Goal: Task Accomplishment & Management: Use online tool/utility

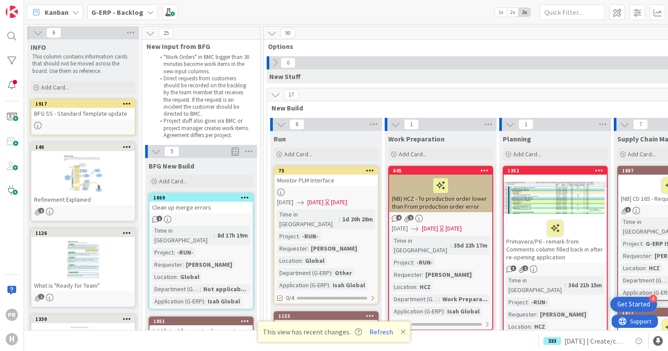
scroll to position [7663, 0]
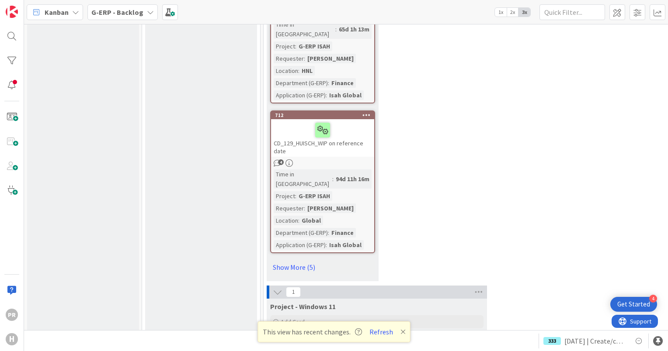
click at [117, 16] on b "G-ERP - Backlog" at bounding box center [117, 12] width 52 height 9
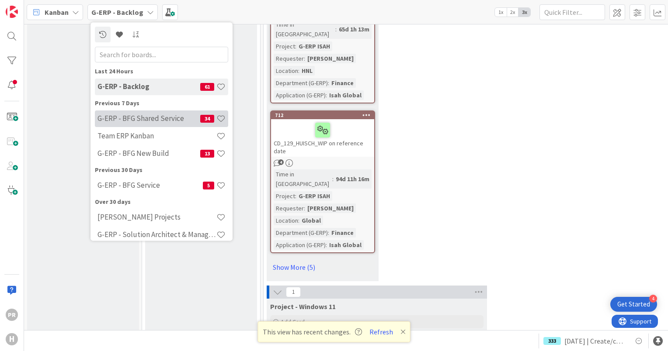
click at [157, 122] on h4 "G-ERP - BFG Shared Service" at bounding box center [148, 119] width 103 height 9
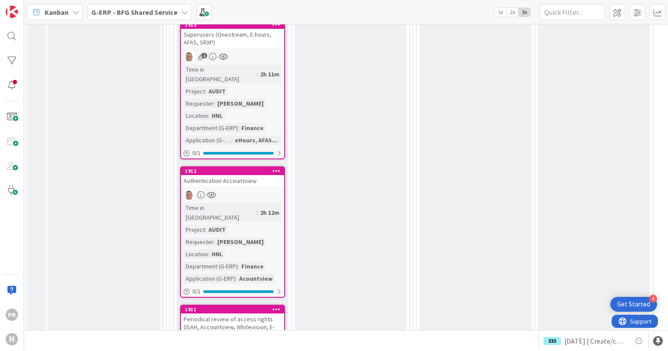
scroll to position [1399, 0]
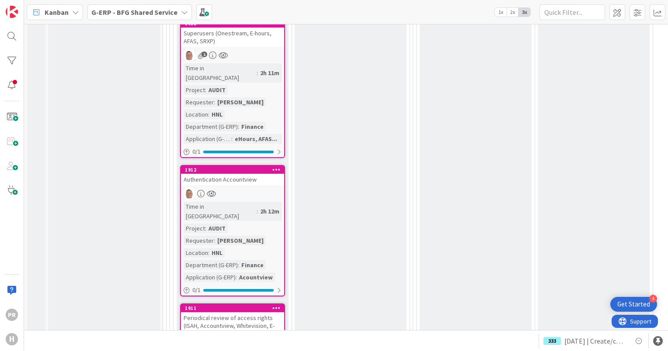
click at [252, 165] on link "1912 Authentication Accountview Time in [GEOGRAPHIC_DATA] : 2h 12m Project : AU…" at bounding box center [232, 231] width 105 height 132
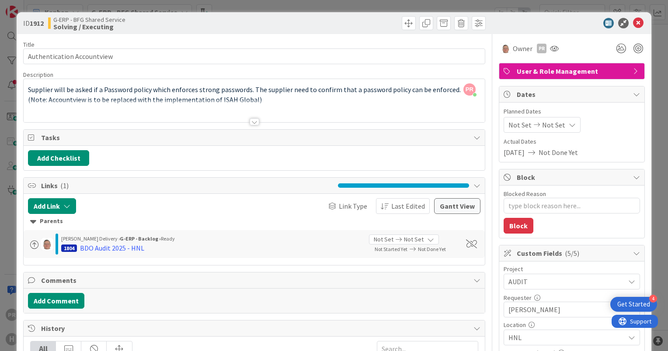
click at [250, 120] on div at bounding box center [255, 121] width 10 height 7
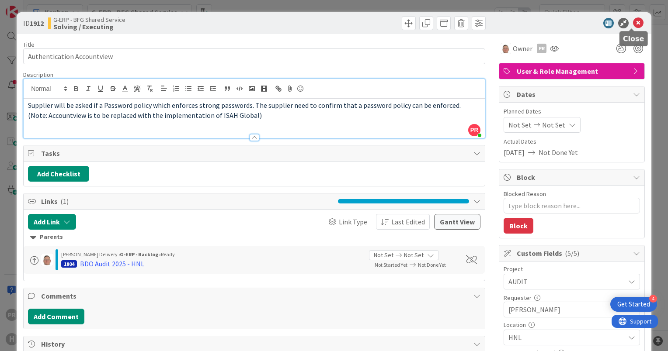
click at [633, 22] on icon at bounding box center [638, 23] width 10 height 10
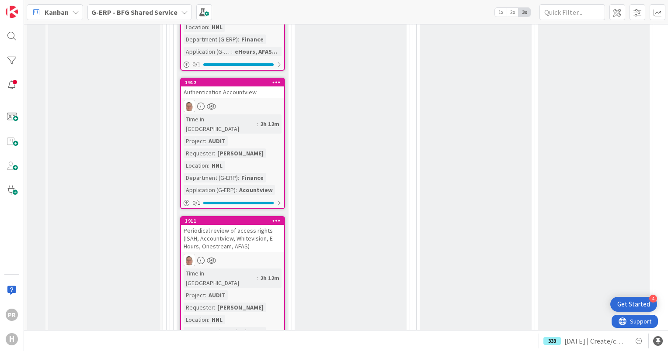
click at [255, 225] on div "Periodical review of access rights (ISAH, Accountview, Whitevision, E-Hours, On…" at bounding box center [232, 238] width 103 height 27
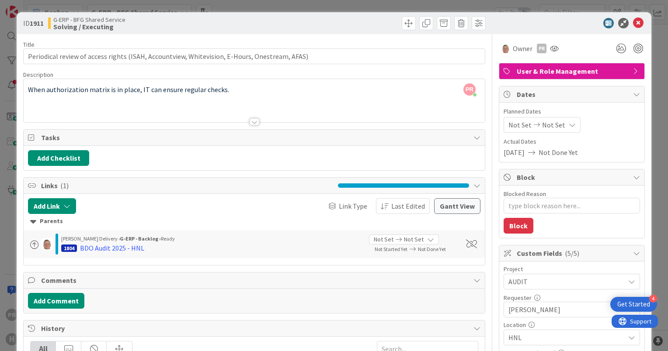
click at [250, 121] on div at bounding box center [255, 121] width 10 height 7
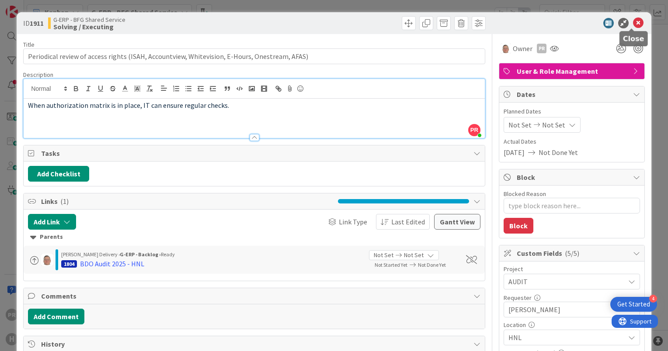
click at [633, 24] on icon at bounding box center [638, 23] width 10 height 10
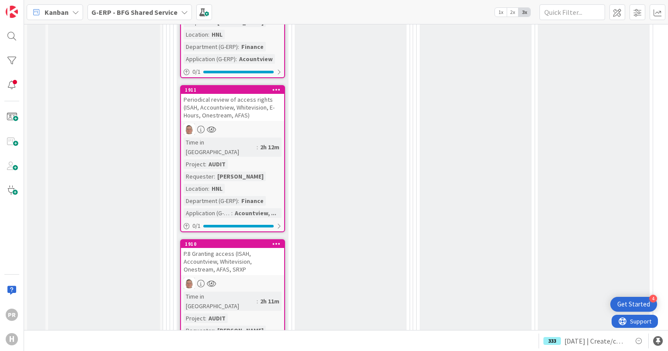
scroll to position [1661, 0]
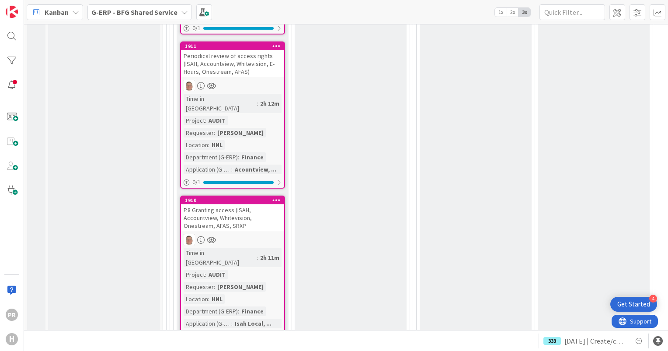
click at [222, 205] on div "P.8 Granting access (ISAH, Accountview, Whitevision, Onestream, AFAS, SRXP" at bounding box center [232, 218] width 103 height 27
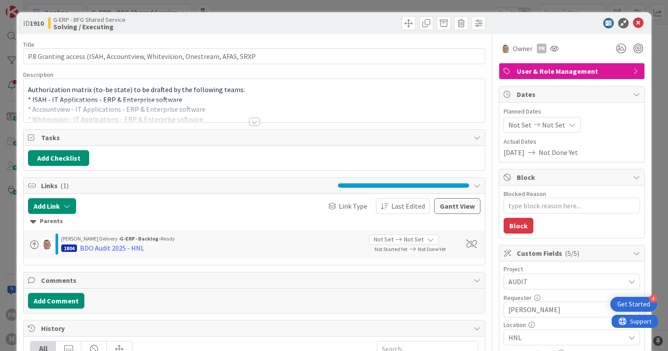
type textarea "x"
click at [250, 119] on div at bounding box center [255, 121] width 10 height 7
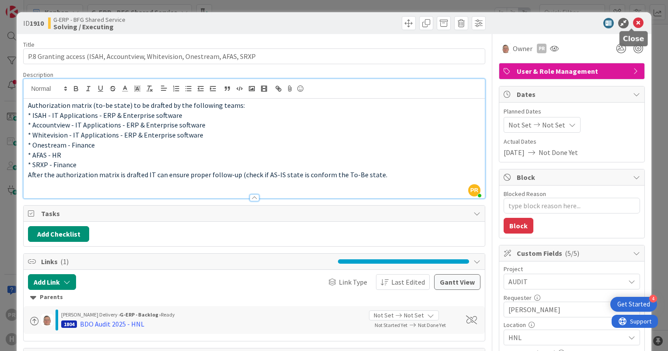
click at [633, 20] on icon at bounding box center [638, 23] width 10 height 10
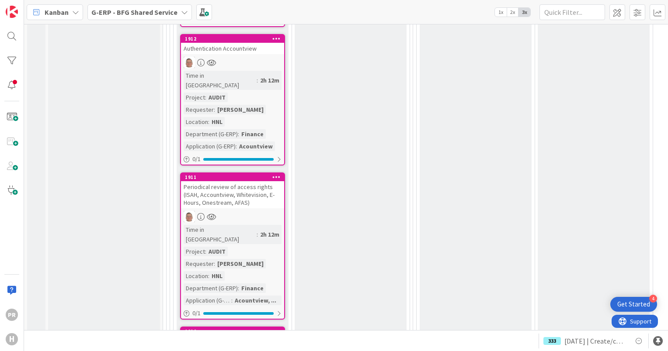
scroll to position [1486, 0]
